Goal: Navigation & Orientation: Find specific page/section

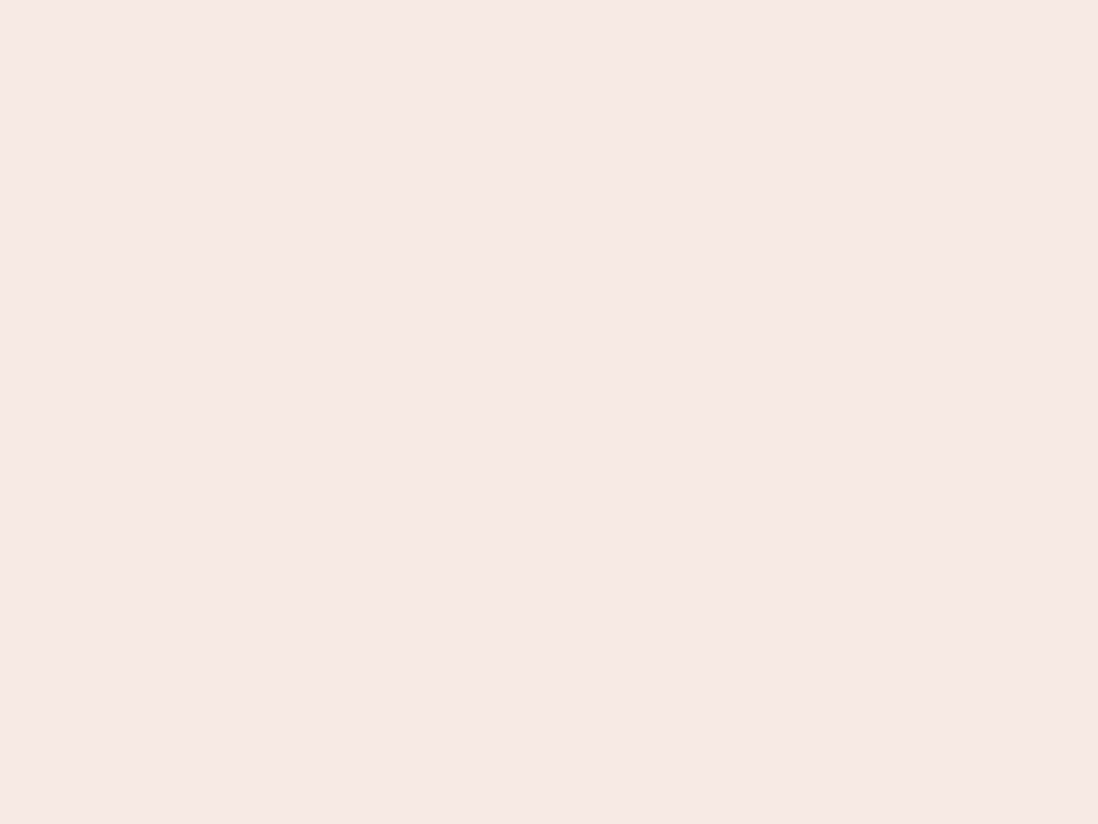
click at [549, 412] on nb-app "Almost there Thank you for registering for Newbook. Your account is under revie…" at bounding box center [549, 412] width 1098 height 824
click at [549, 0] on nb-app "Almost there Thank you for registering for Newbook. Your account is under revie…" at bounding box center [549, 412] width 1098 height 824
click at [587, 0] on nb-app "Almost there Thank you for registering for Newbook. Your account is under revie…" at bounding box center [549, 412] width 1098 height 824
click at [549, 412] on nb-app "Almost there Thank you for registering for Newbook. Your account is under revie…" at bounding box center [549, 412] width 1098 height 824
click at [549, 0] on nb-app "Almost there Thank you for registering for Newbook. Your account is under revie…" at bounding box center [549, 412] width 1098 height 824
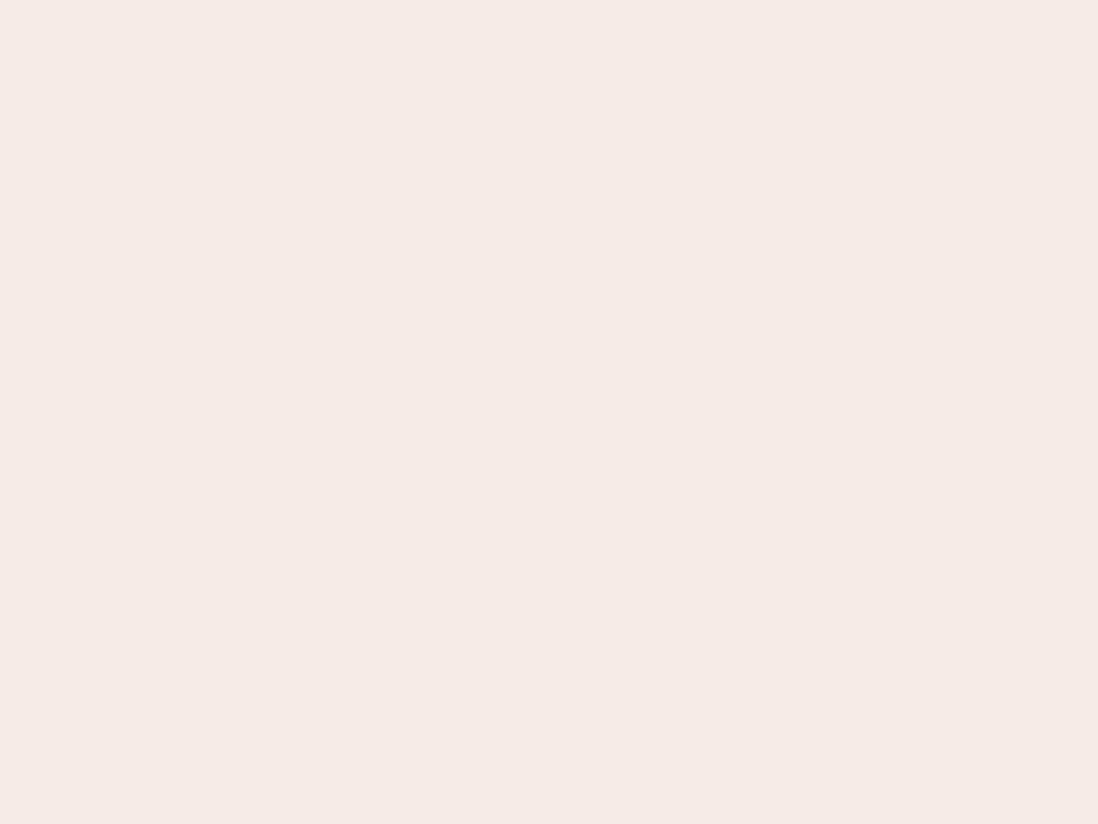
click at [383, 0] on nb-app "Almost there Thank you for registering for Newbook. Your account is under revie…" at bounding box center [549, 412] width 1098 height 824
click at [549, 412] on nb-app "Almost there Thank you for registering for Newbook. Your account is under revie…" at bounding box center [549, 412] width 1098 height 824
click at [549, 0] on nb-app "Almost there Thank you for registering for Newbook. Your account is under revie…" at bounding box center [549, 412] width 1098 height 824
click at [383, 0] on nb-app "Almost there Thank you for registering for Newbook. Your account is under revie…" at bounding box center [549, 412] width 1098 height 824
click at [549, 412] on nb-app "Almost there Thank you for registering for Newbook. Your account is under revie…" at bounding box center [549, 412] width 1098 height 824
